Goal: Task Accomplishment & Management: Manage account settings

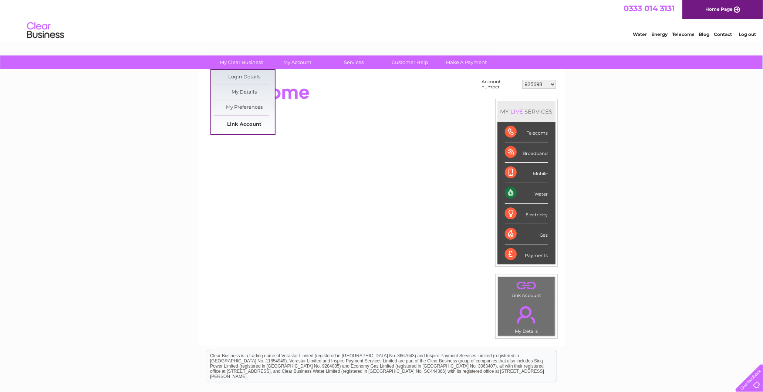
click at [244, 119] on link "Link Account" at bounding box center [244, 124] width 61 height 15
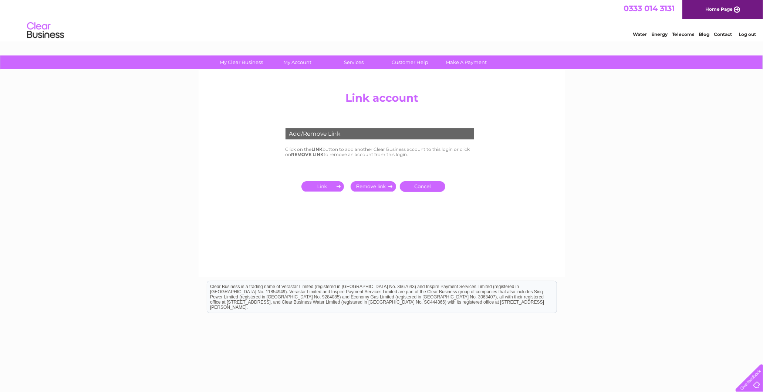
click at [326, 181] on input "submit" at bounding box center [323, 186] width 45 height 10
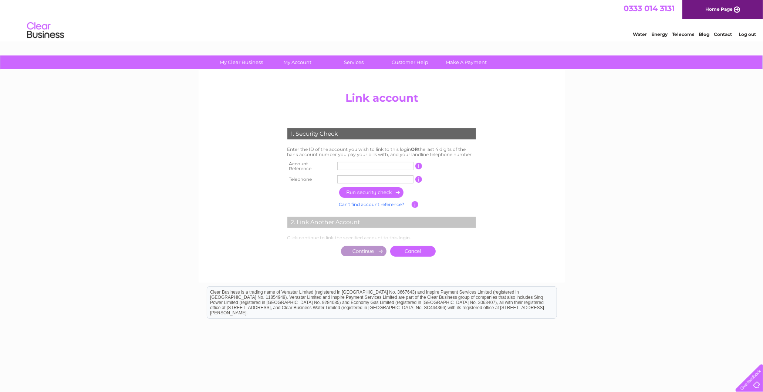
click at [374, 152] on td "Enter the ID of the account you wish to link to this login OR the last 4 digits…" at bounding box center [382, 152] width 192 height 14
click at [382, 164] on input "text" at bounding box center [375, 166] width 76 height 8
click at [594, 169] on div "My Clear Business Login Details My Details My Preferences Link Account My Accou…" at bounding box center [381, 232] width 763 height 354
